Goal: Information Seeking & Learning: Find specific fact

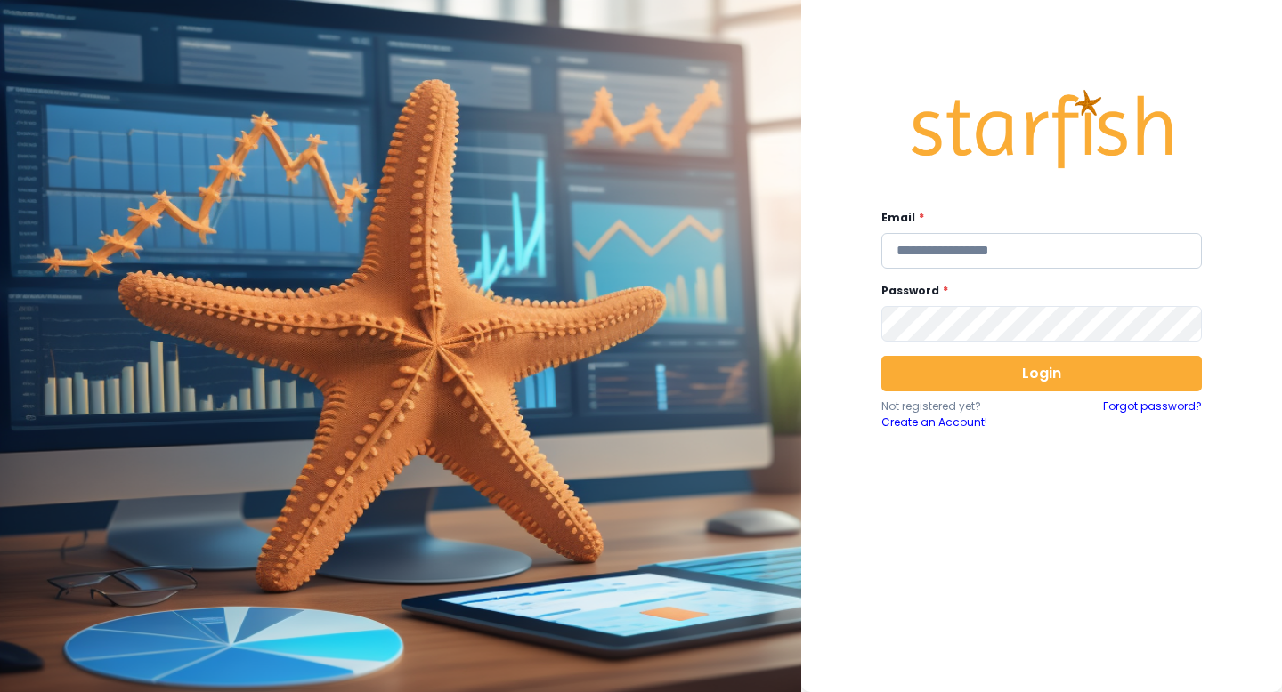
click at [988, 254] on input "email" at bounding box center [1041, 251] width 320 height 36
type input "**********"
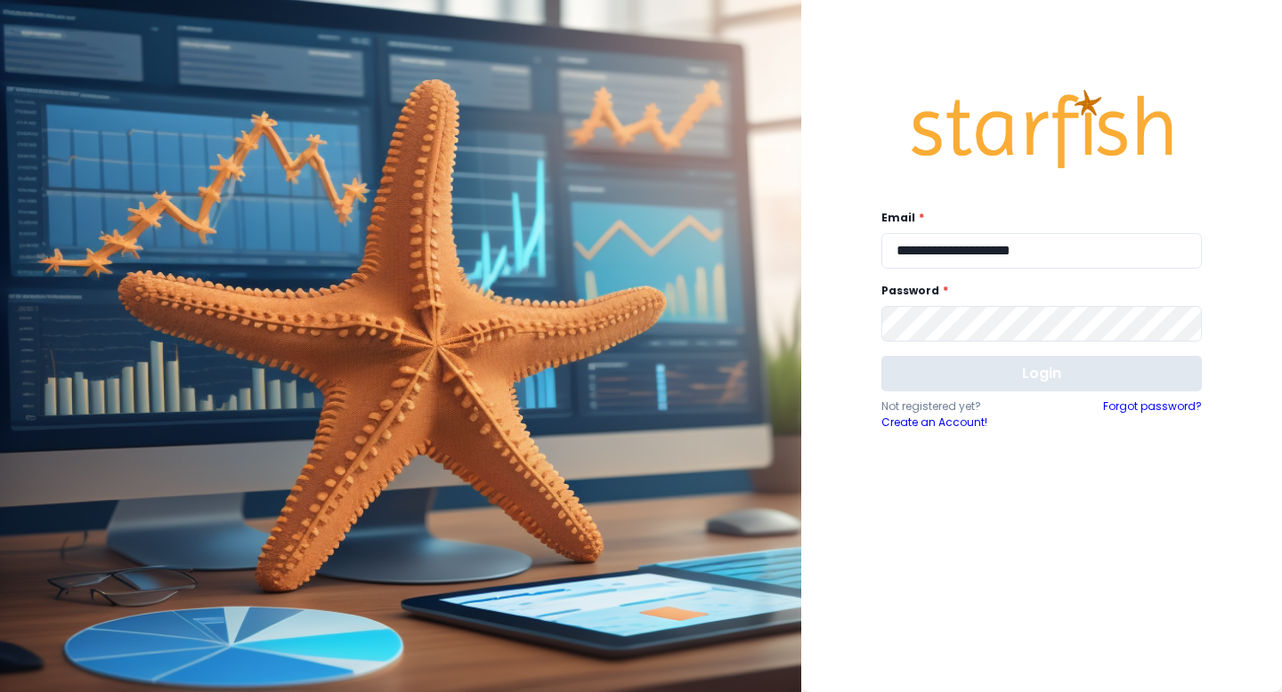
click at [959, 370] on button "Login" at bounding box center [1041, 374] width 320 height 36
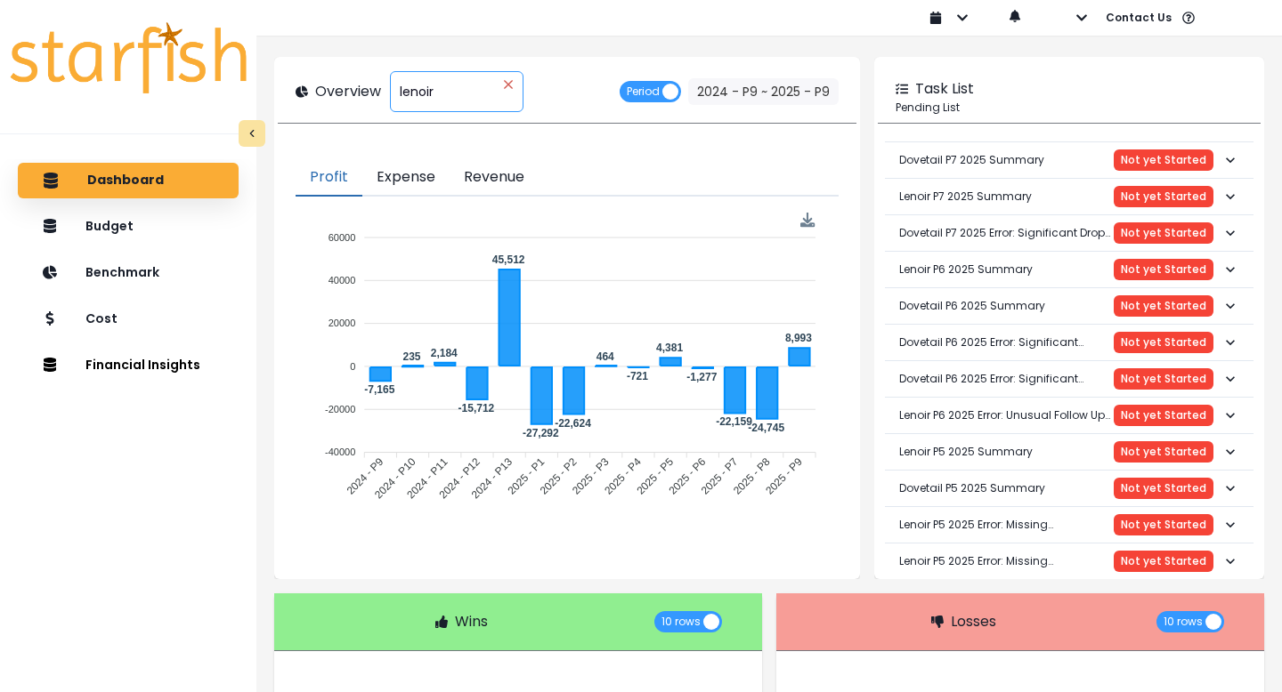
click at [509, 84] on icon "close" at bounding box center [508, 84] width 8 height 8
click at [441, 92] on div "****** lenoir" at bounding box center [457, 91] width 134 height 41
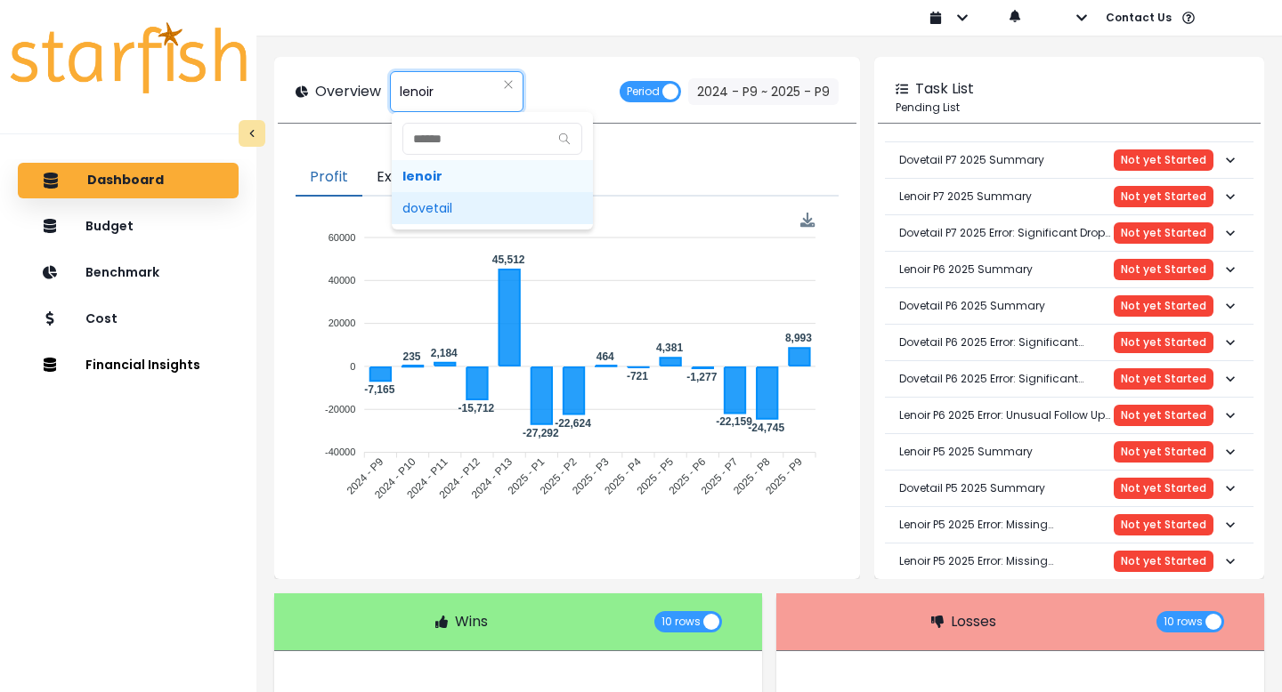
click at [428, 203] on span "dovetail" at bounding box center [492, 208] width 201 height 32
type input "********"
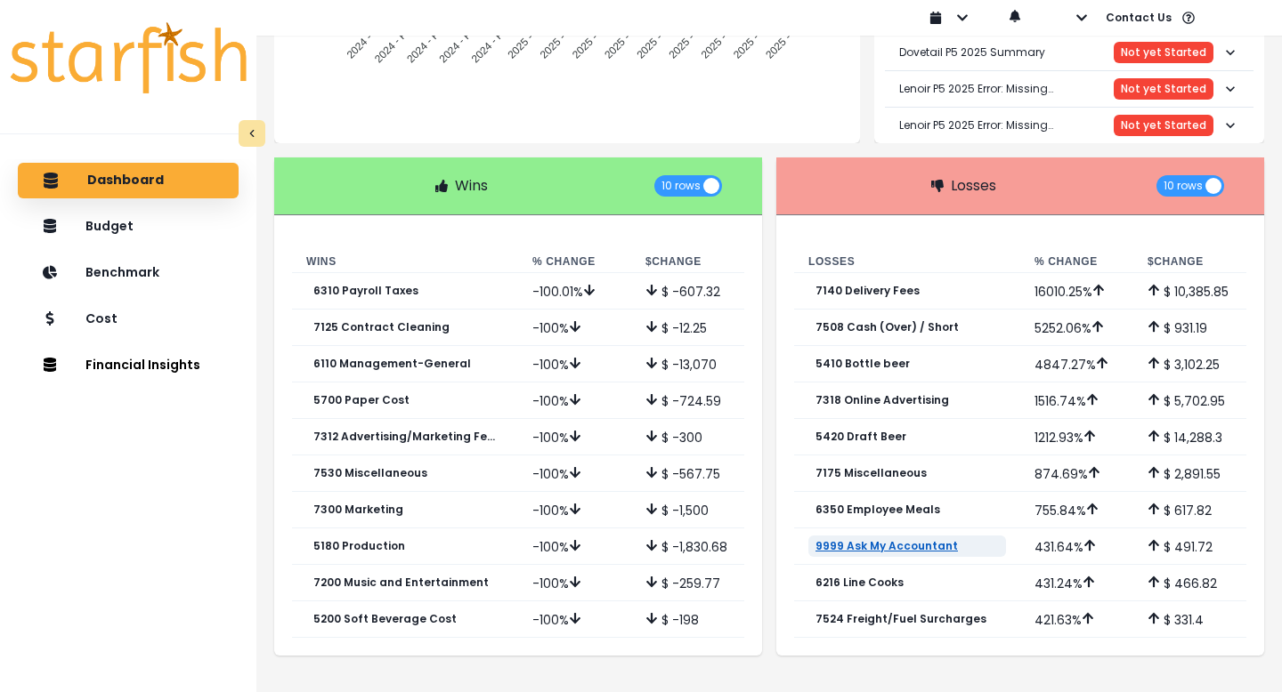
scroll to position [432, 0]
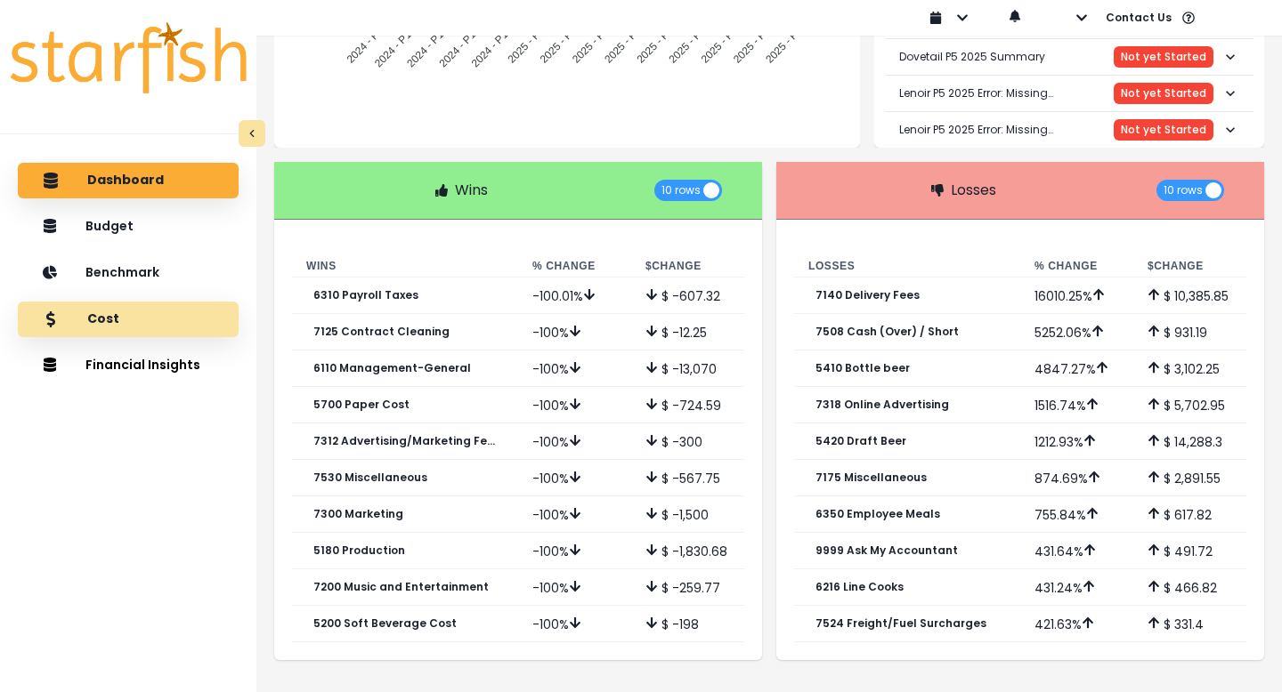
click at [107, 317] on p "Cost" at bounding box center [103, 320] width 32 height 16
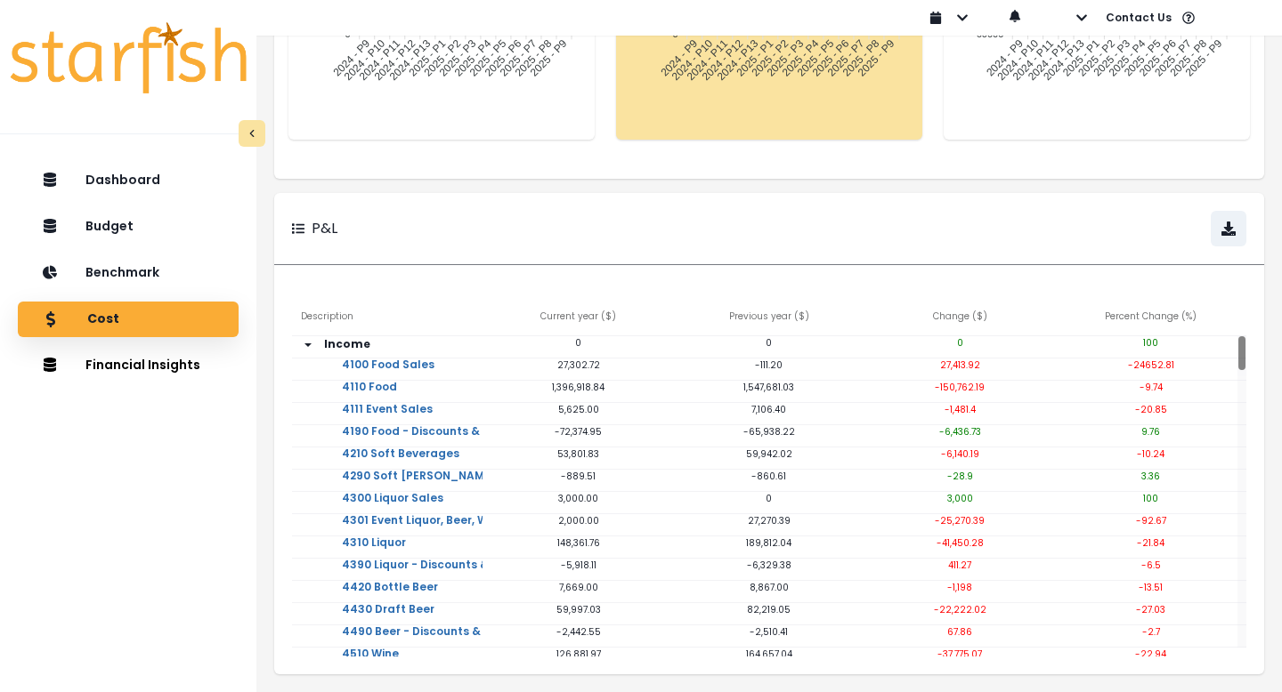
scroll to position [0, 0]
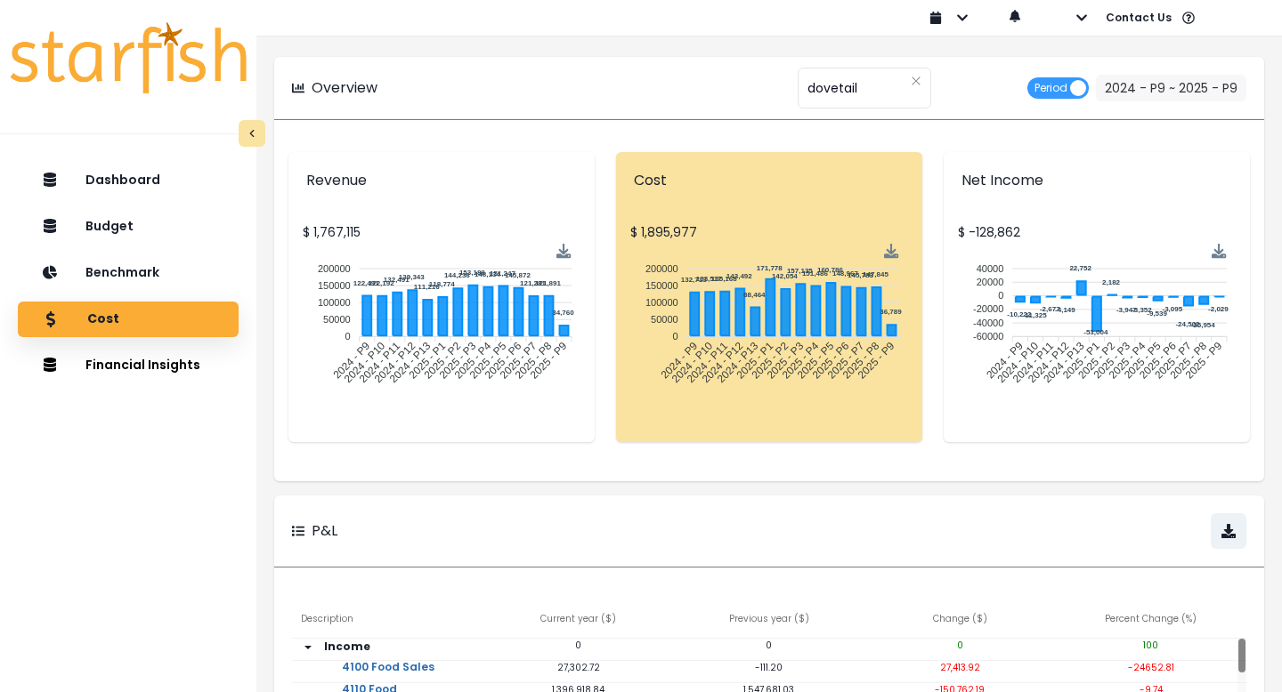
click at [107, 317] on p "Cost" at bounding box center [103, 320] width 32 height 16
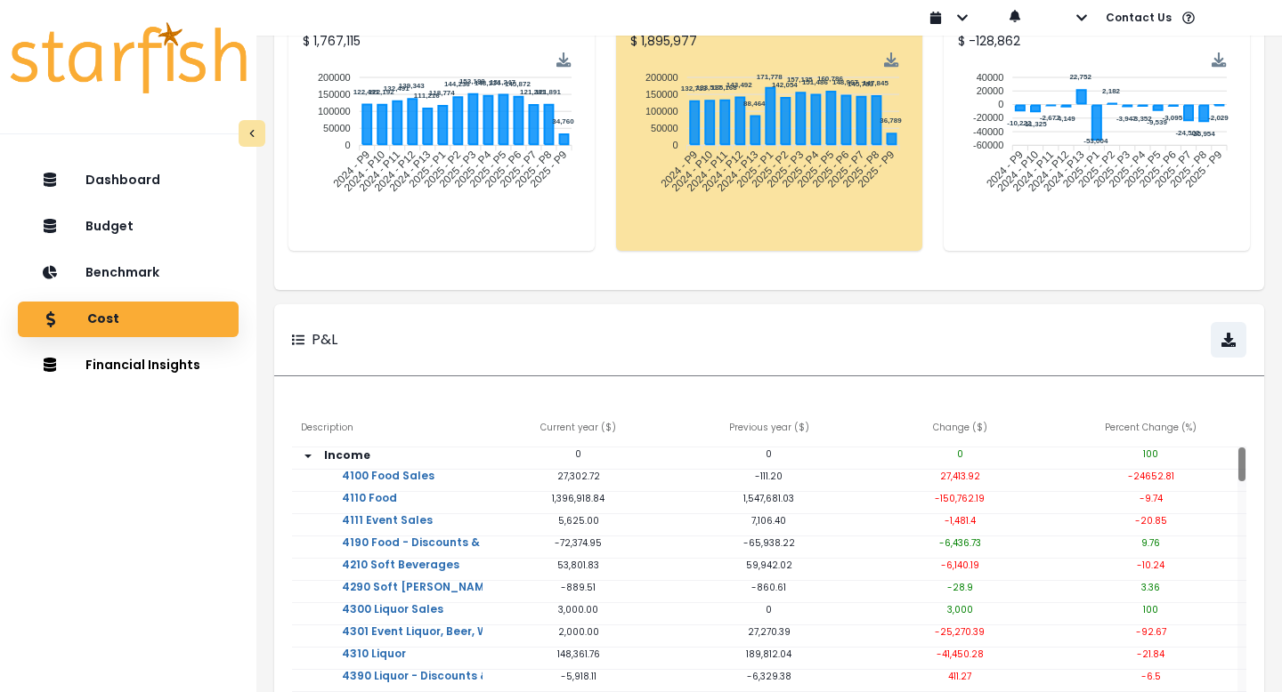
scroll to position [303, 0]
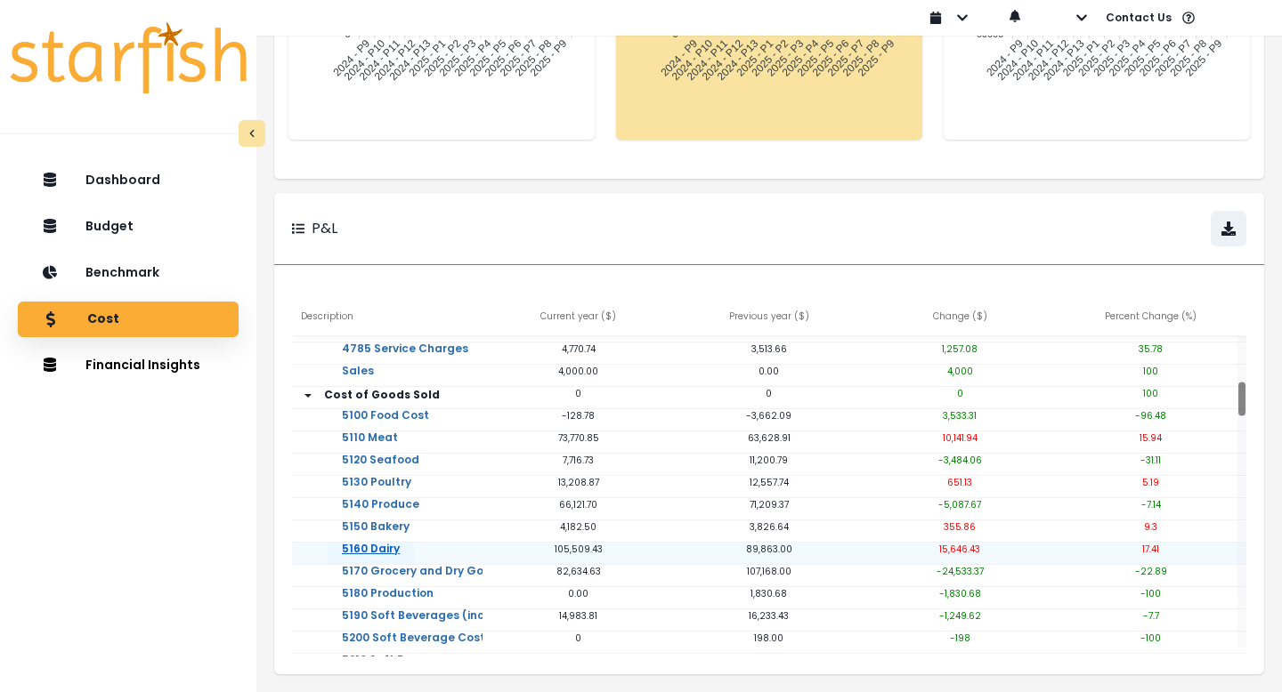
click at [381, 547] on link "5160 Dairy" at bounding box center [371, 561] width 86 height 36
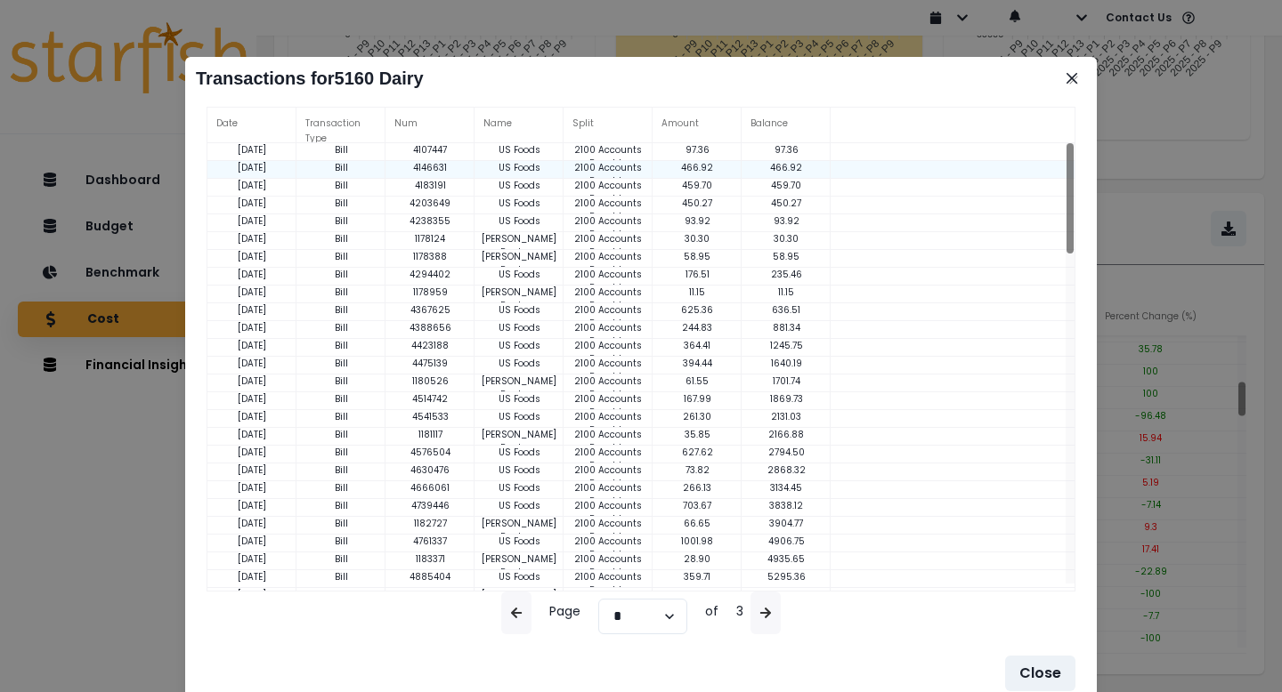
click at [432, 167] on p "4146631" at bounding box center [429, 167] width 89 height 13
click at [337, 166] on p "Bill" at bounding box center [340, 167] width 89 height 13
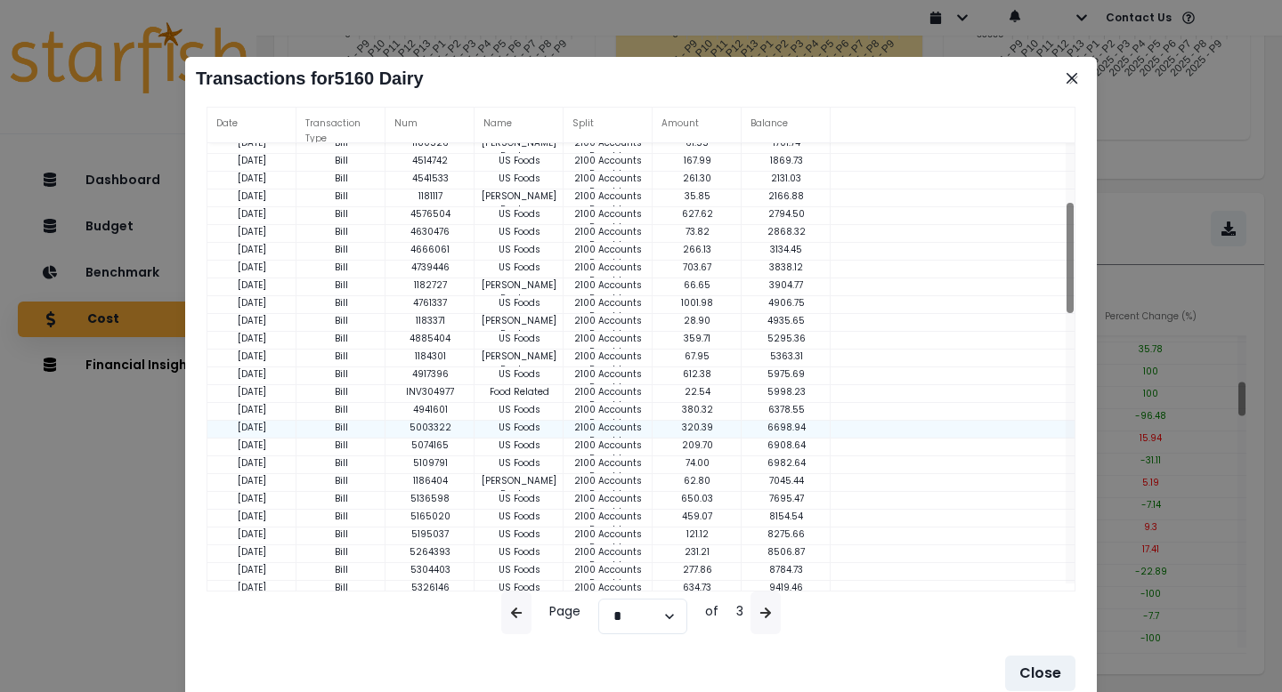
click at [440, 437] on div "5003322" at bounding box center [429, 430] width 89 height 18
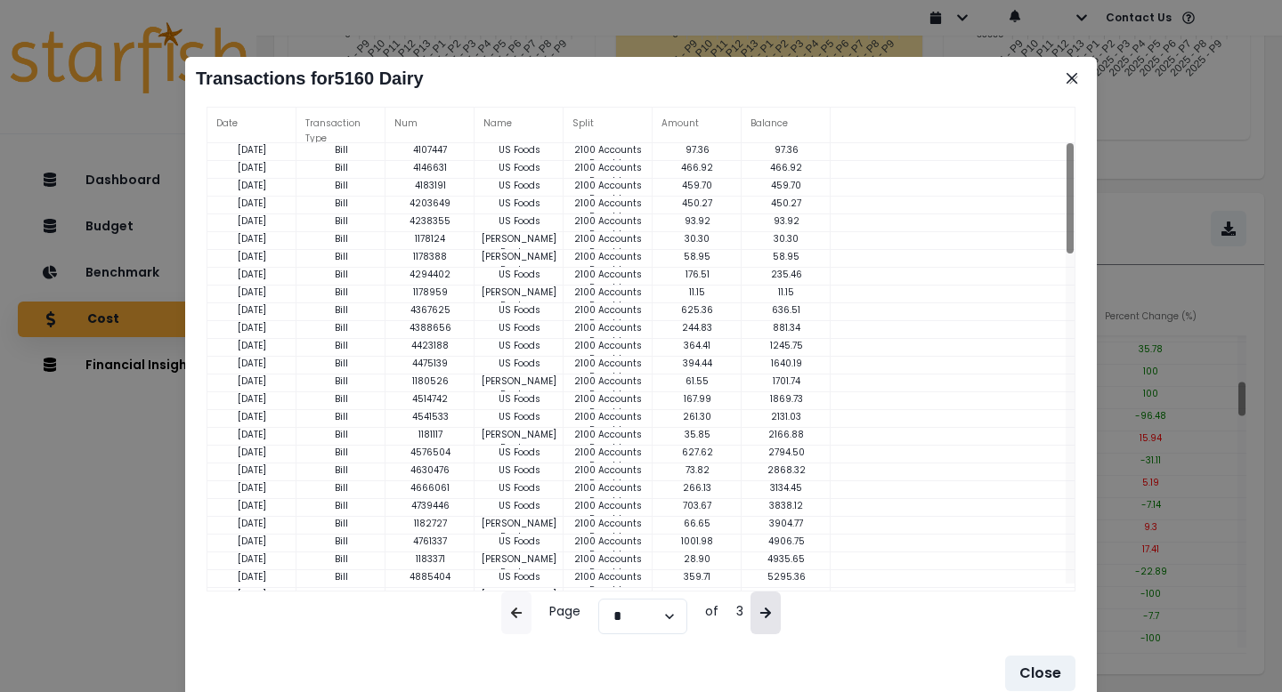
click at [762, 614] on icon "button" at bounding box center [765, 613] width 12 height 12
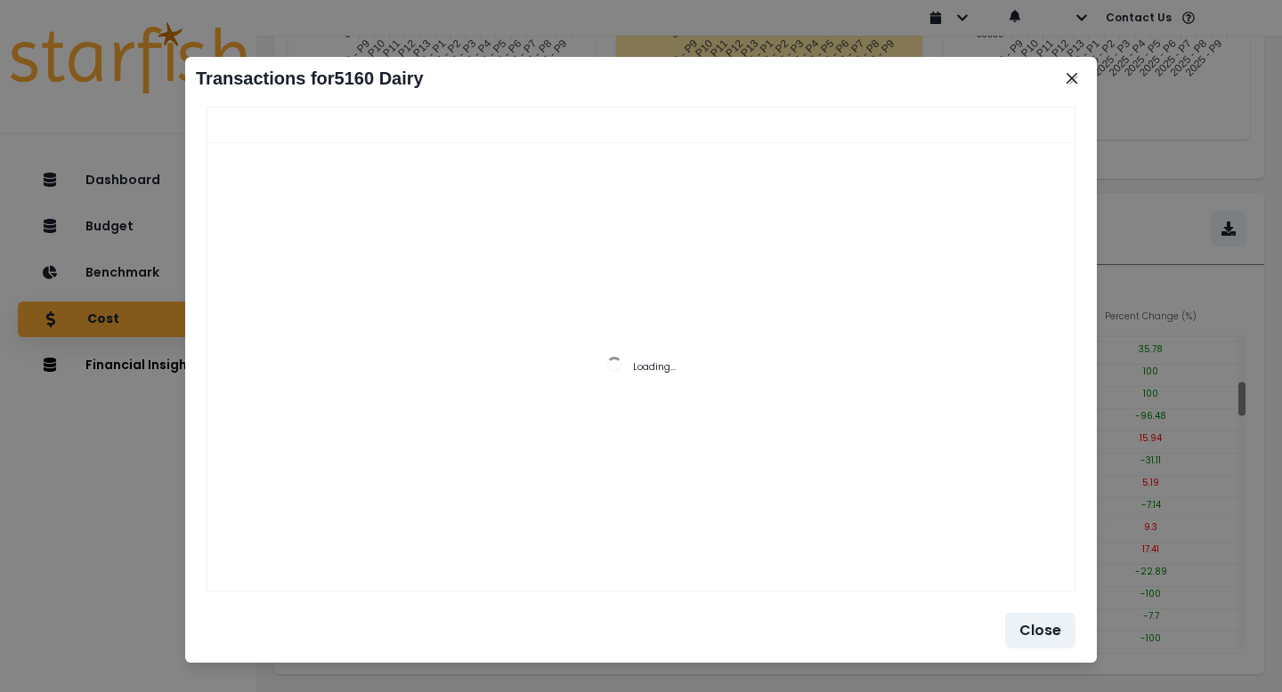
select select "*"
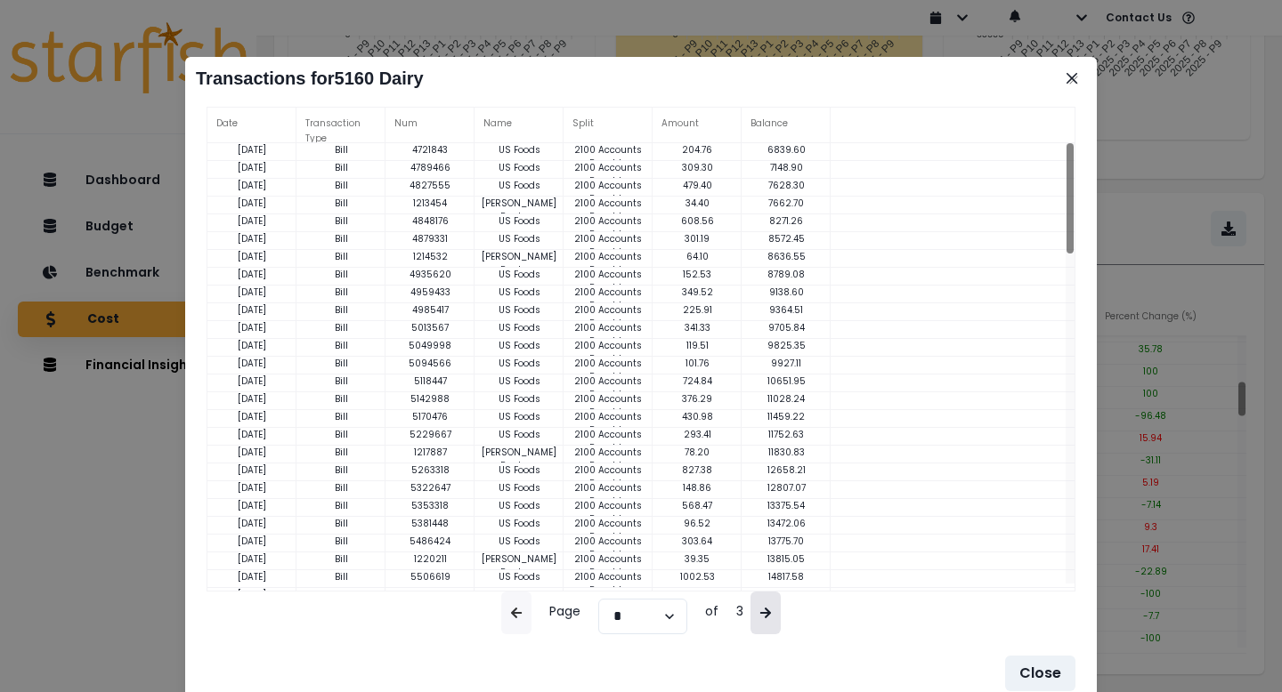
click at [762, 614] on icon "button" at bounding box center [765, 613] width 12 height 12
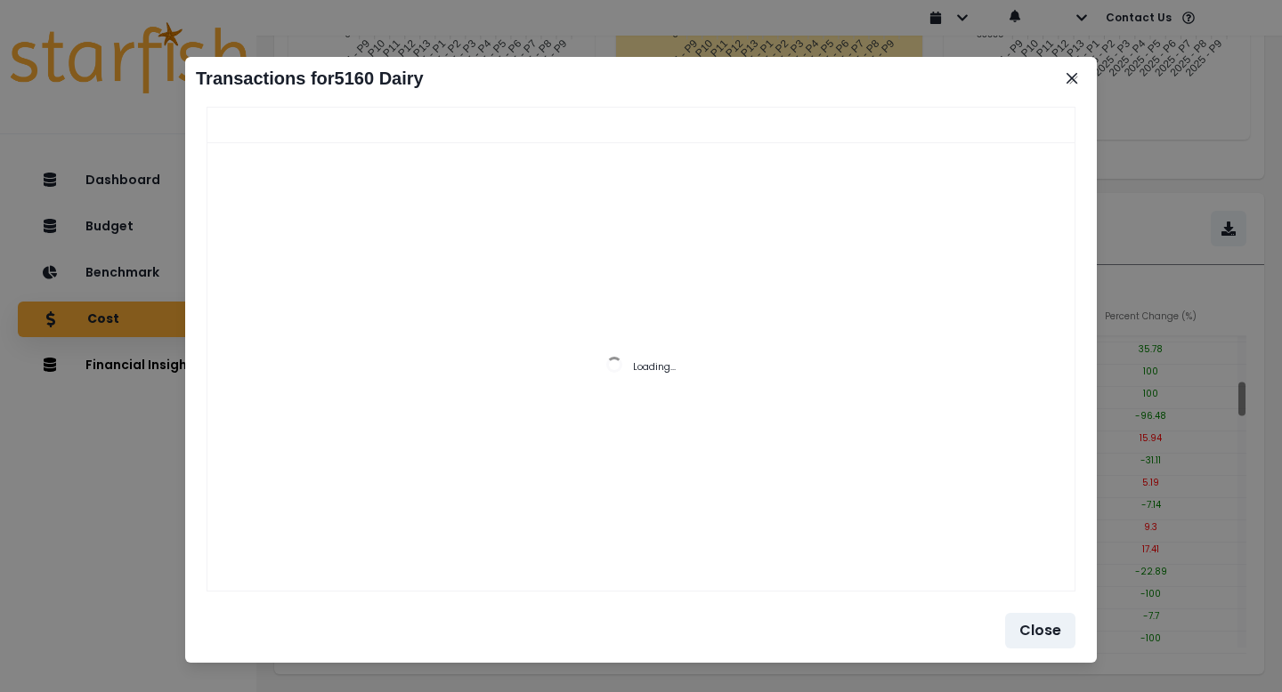
select select "*"
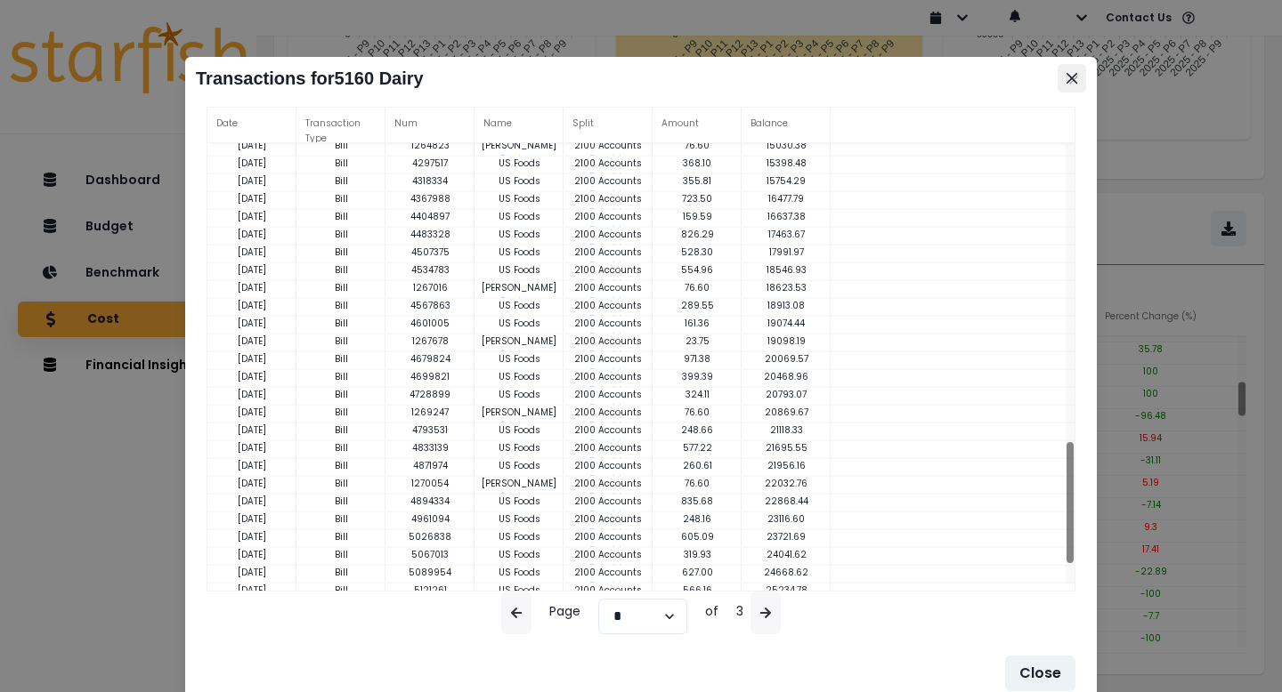
click at [1075, 76] on icon "Close" at bounding box center [1071, 78] width 11 height 11
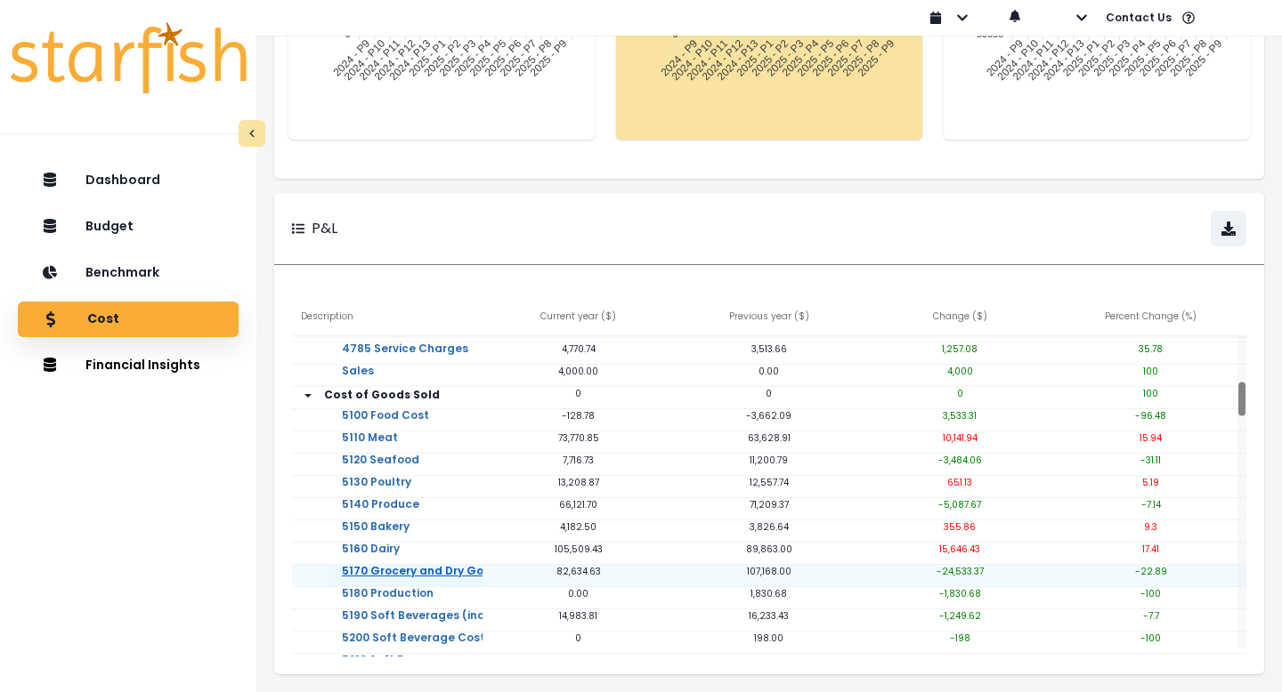
click at [415, 568] on link "5170 Grocery and Dry Goods" at bounding box center [423, 583] width 191 height 36
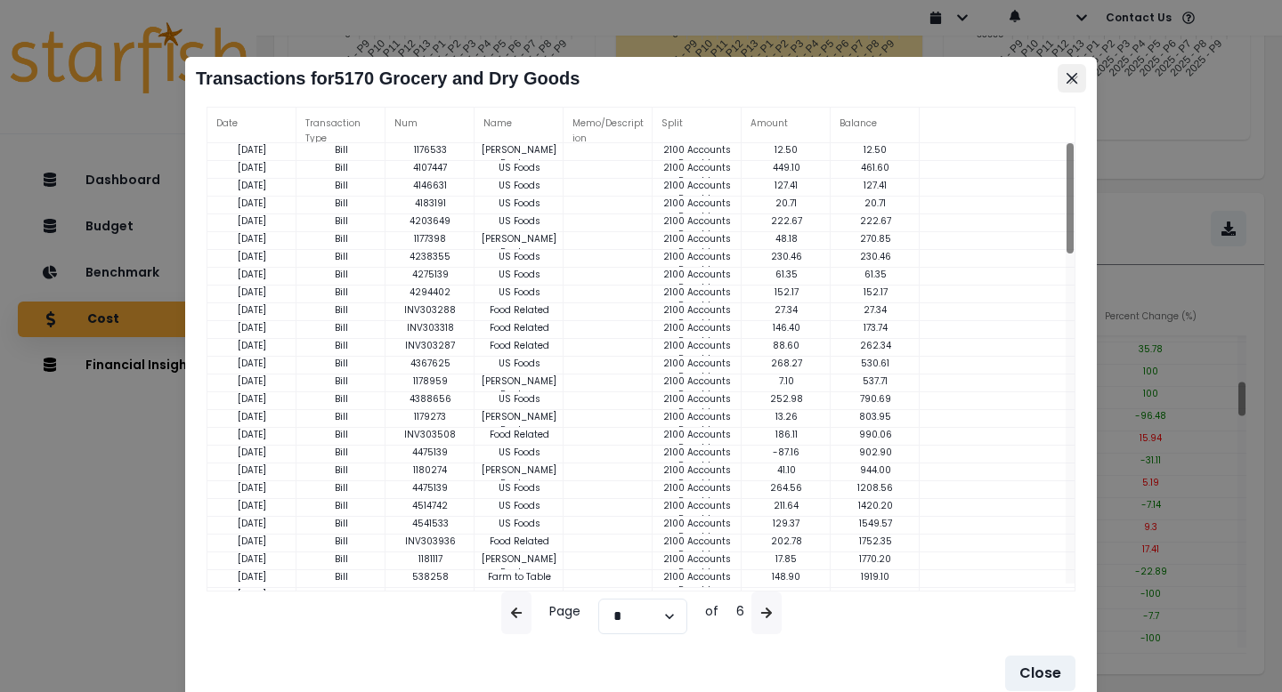
click at [1072, 80] on icon "Close" at bounding box center [1071, 78] width 11 height 11
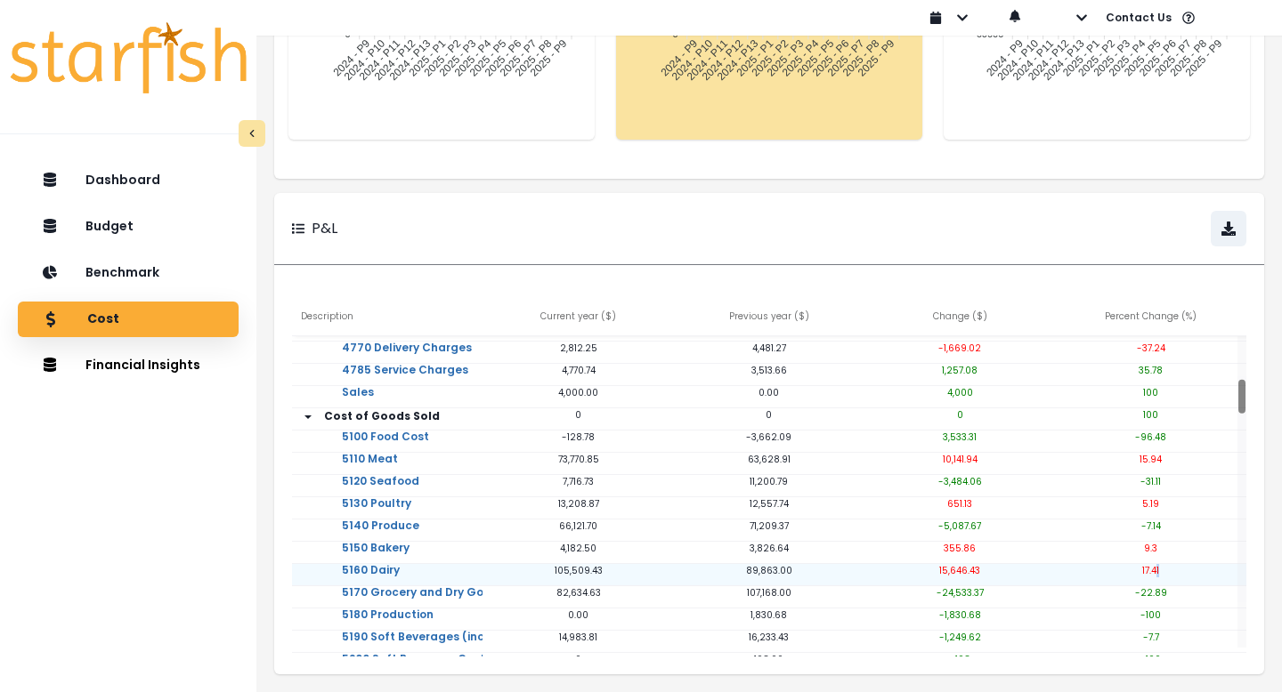
click at [1157, 571] on p "17.41" at bounding box center [1151, 570] width 190 height 13
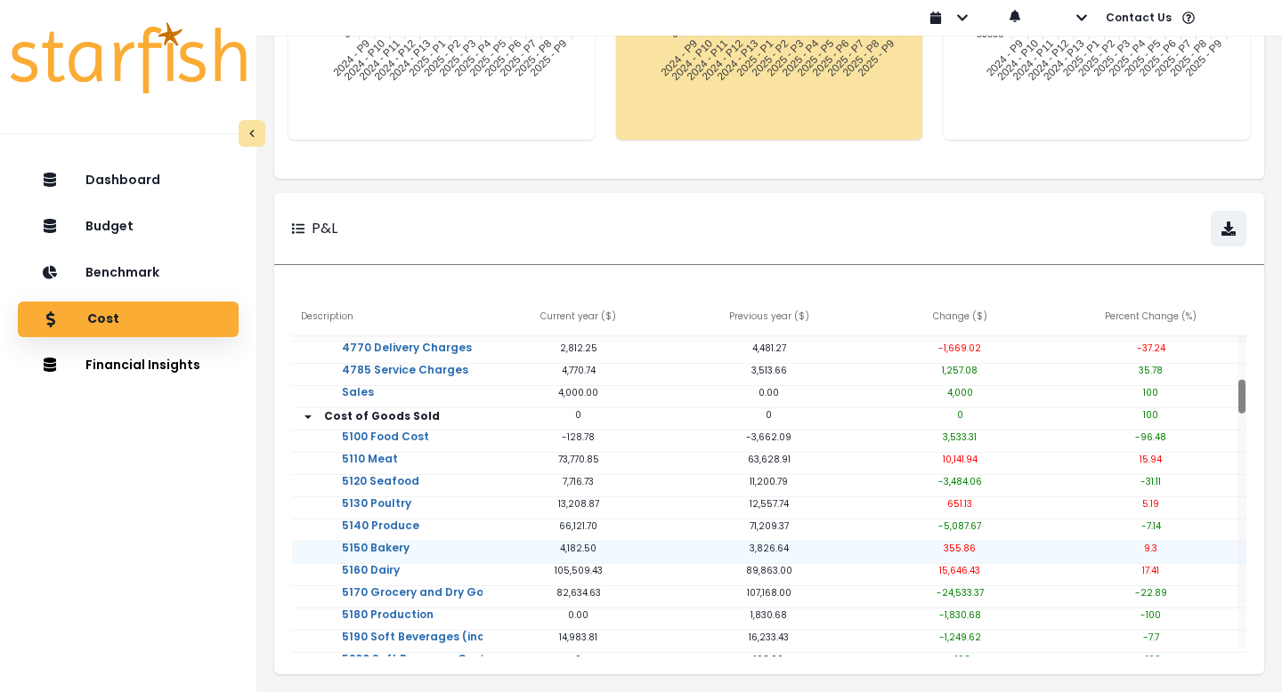
click at [1161, 562] on div "5150 Bakery 4,182.50 3,826.64 355.86 9.3" at bounding box center [769, 553] width 954 height 22
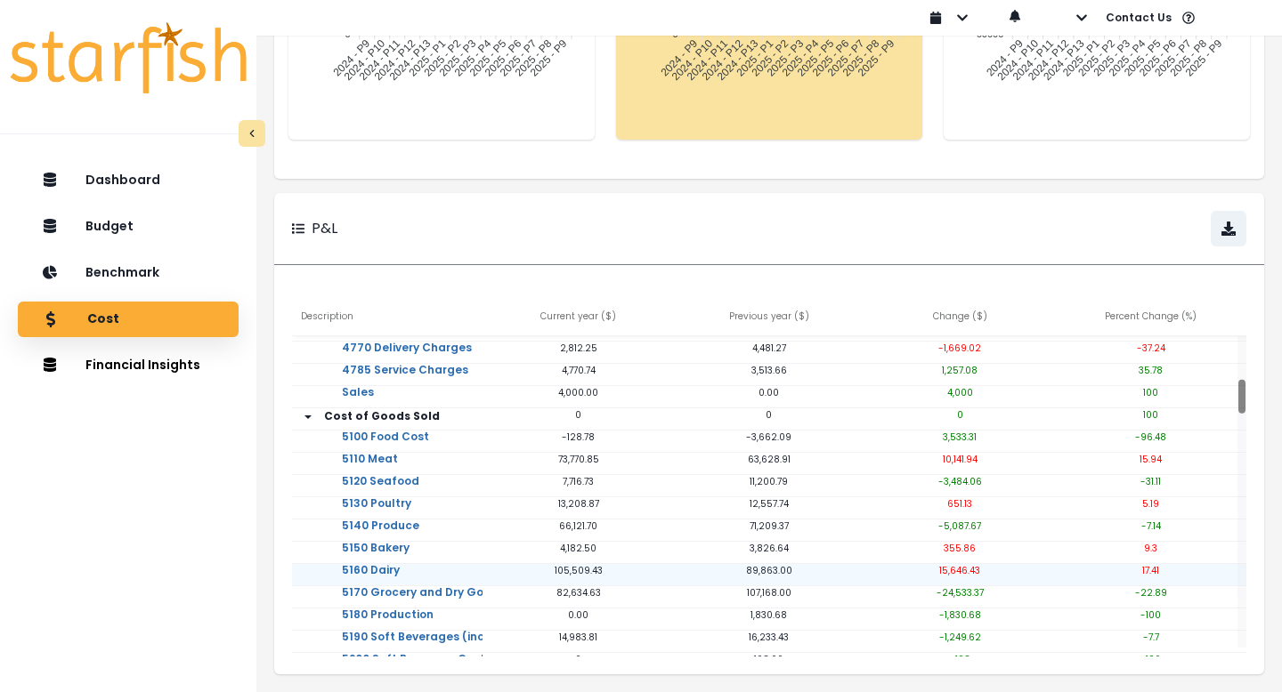
click at [1172, 578] on div "17.41" at bounding box center [1151, 575] width 190 height 22
click at [1149, 574] on p "17.41" at bounding box center [1151, 570] width 190 height 13
click at [781, 577] on p "89,863.00" at bounding box center [769, 570] width 190 height 13
click at [794, 571] on p "89,863.00" at bounding box center [769, 570] width 190 height 13
click at [767, 316] on div "Previous year ( $ )" at bounding box center [769, 319] width 190 height 36
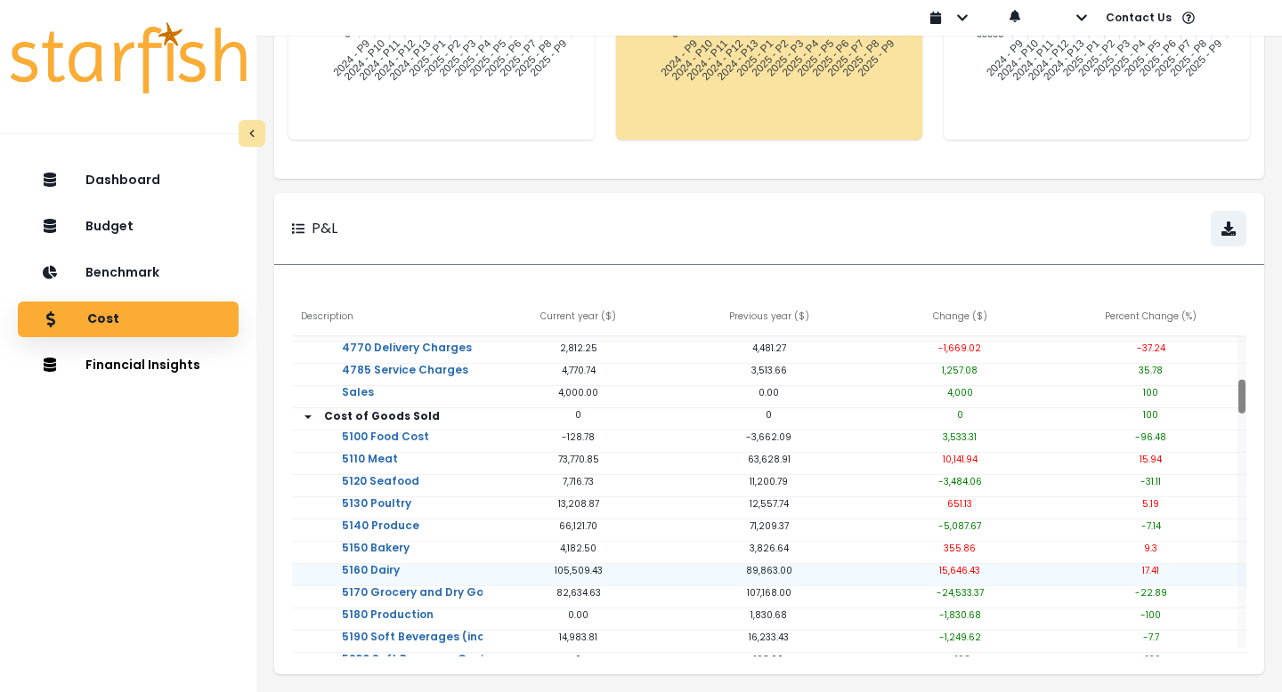
click at [793, 577] on div "89,863.00" at bounding box center [769, 575] width 190 height 22
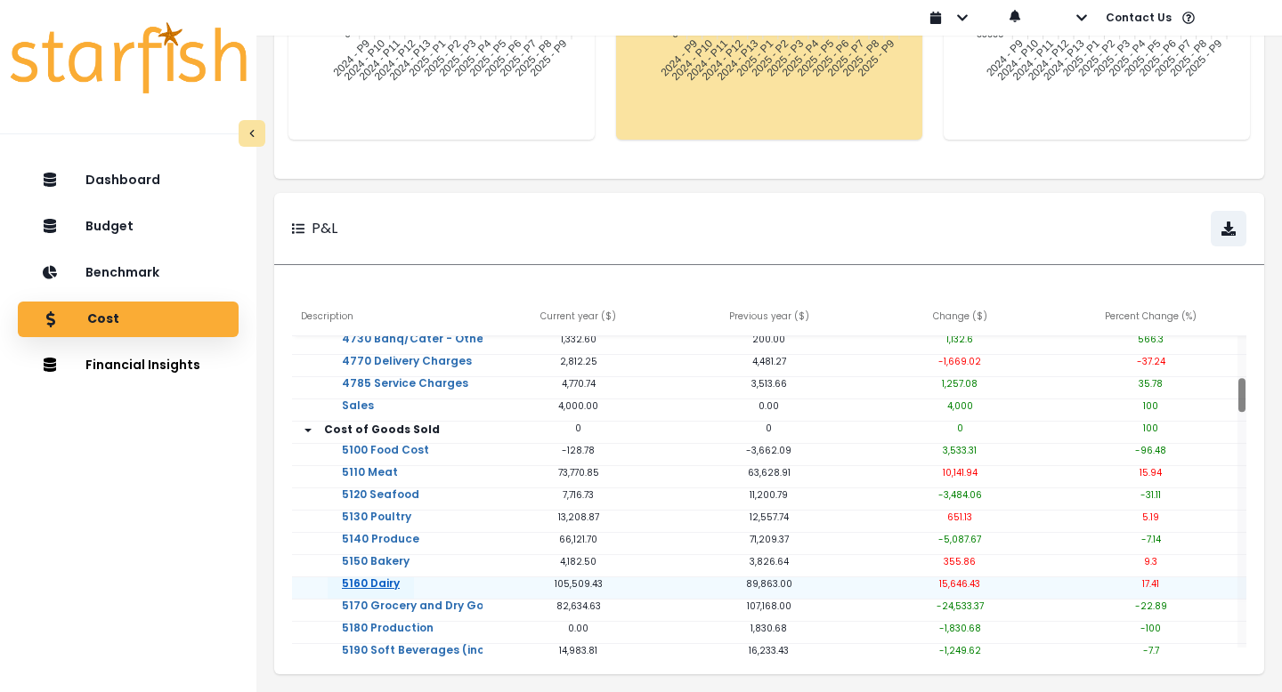
click at [376, 579] on link "5160 Dairy" at bounding box center [371, 596] width 86 height 36
